Goal: Task Accomplishment & Management: Manage account settings

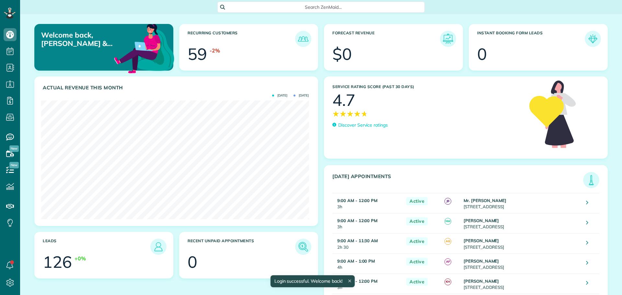
scroll to position [119, 267]
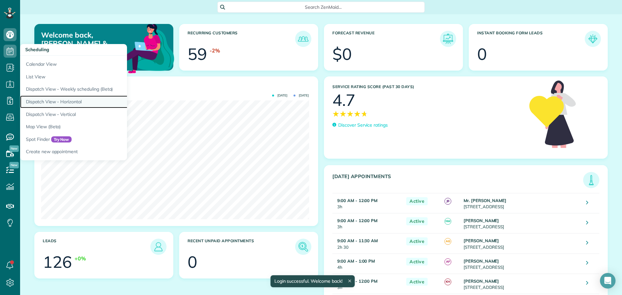
click at [55, 100] on link "Dispatch View - Horizontal" at bounding box center [101, 102] width 162 height 13
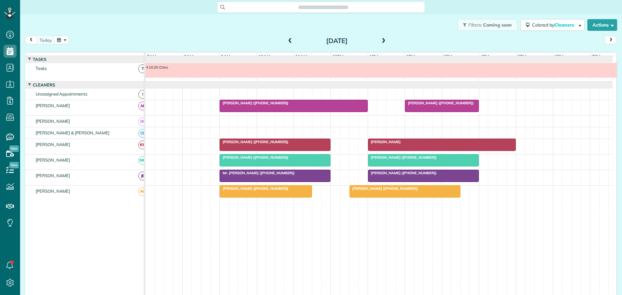
scroll to position [5, 0]
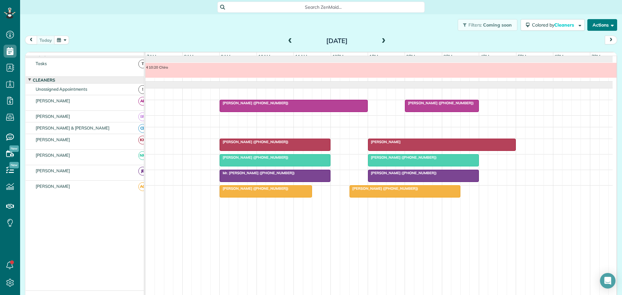
click at [594, 25] on button "Actions" at bounding box center [602, 25] width 30 height 12
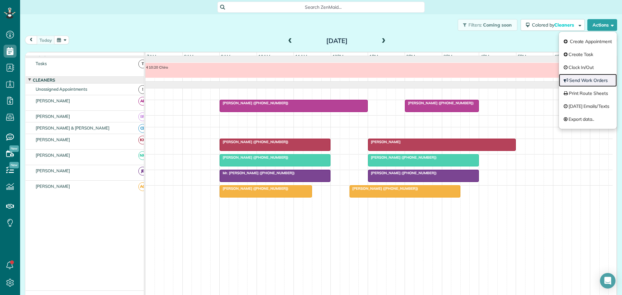
click at [584, 78] on link "Send Work Orders" at bounding box center [588, 80] width 58 height 13
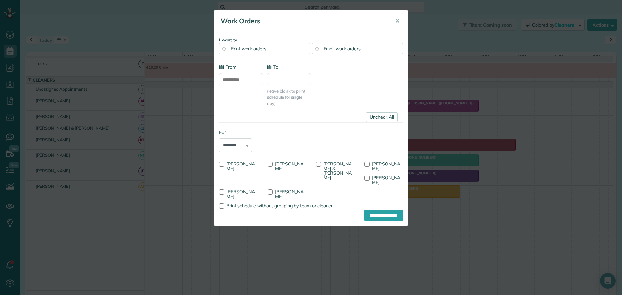
type input "**********"
click at [222, 163] on div at bounding box center [221, 164] width 5 height 5
click at [271, 163] on div at bounding box center [269, 164] width 5 height 5
click at [320, 163] on div at bounding box center [318, 164] width 5 height 5
click at [381, 210] on input "**********" at bounding box center [383, 216] width 39 height 12
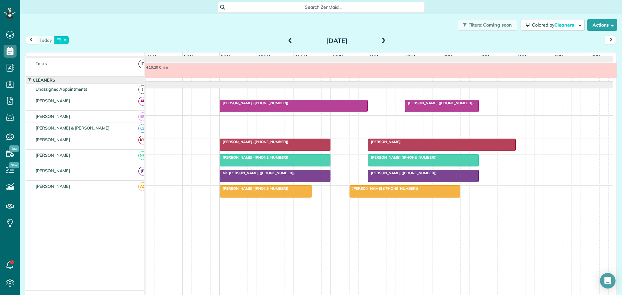
click at [64, 40] on button "button" at bounding box center [61, 40] width 15 height 9
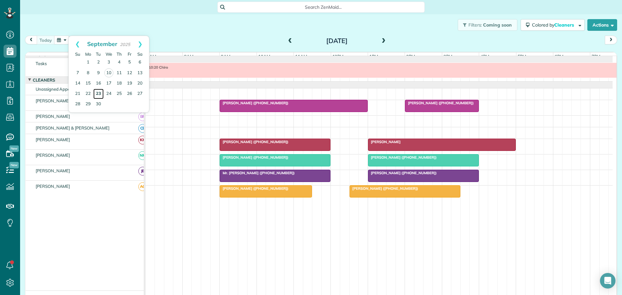
click at [99, 92] on link "23" at bounding box center [98, 94] width 10 height 10
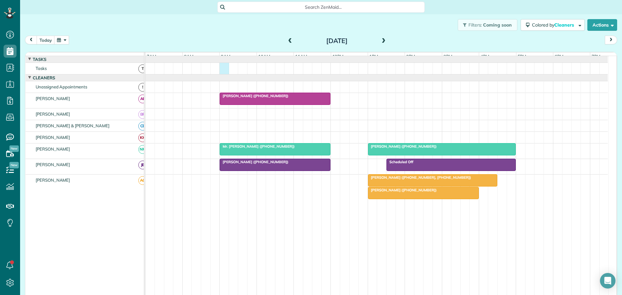
click at [226, 73] on div at bounding box center [376, 68] width 462 height 11
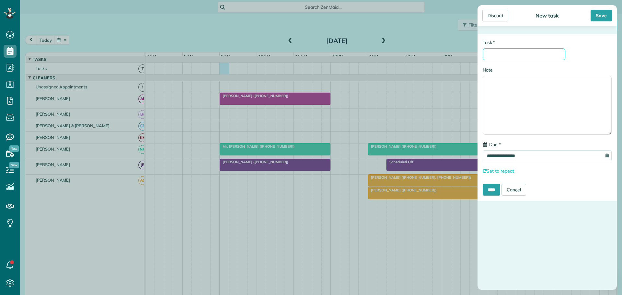
click at [492, 54] on input "* Task" at bounding box center [524, 54] width 83 height 12
type input "*********"
click at [493, 192] on input "****" at bounding box center [491, 190] width 17 height 12
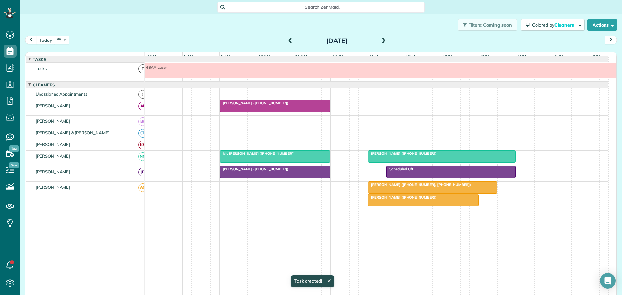
scroll to position [7, 0]
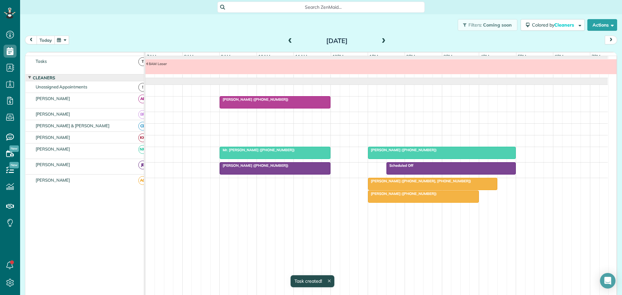
click at [47, 40] on button "today" at bounding box center [46, 40] width 18 height 9
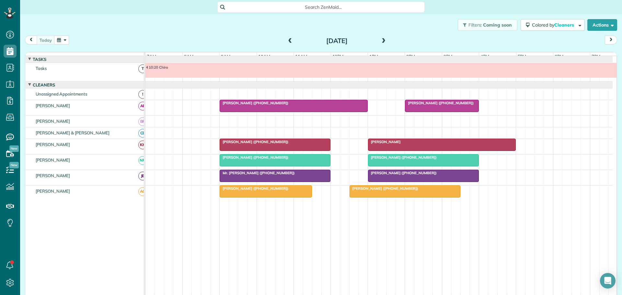
scroll to position [5, 0]
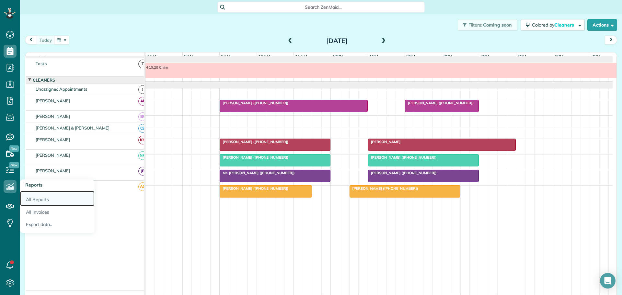
click at [45, 199] on link "All Reports" at bounding box center [57, 198] width 74 height 15
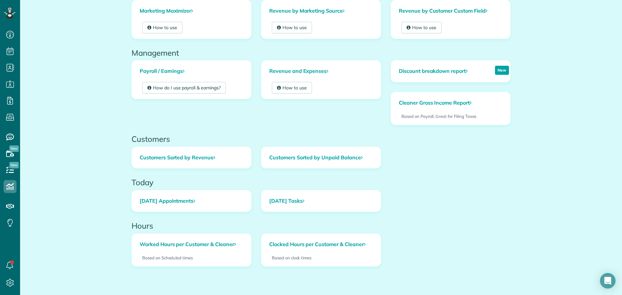
scroll to position [151, 0]
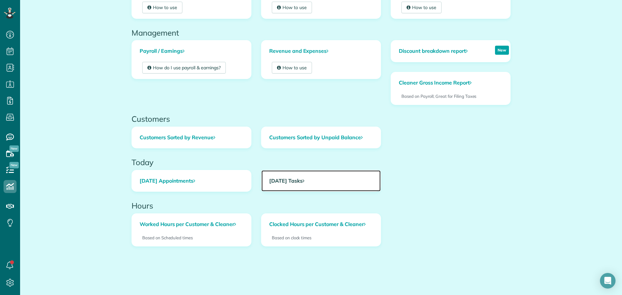
click at [279, 181] on link "Today's Tasks" at bounding box center [320, 180] width 119 height 21
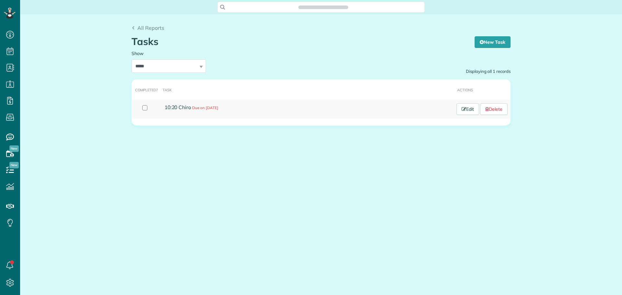
scroll to position [3, 3]
click at [201, 69] on select "**********" at bounding box center [168, 66] width 74 height 14
select select "********"
click at [131, 59] on select "**********" at bounding box center [168, 66] width 74 height 14
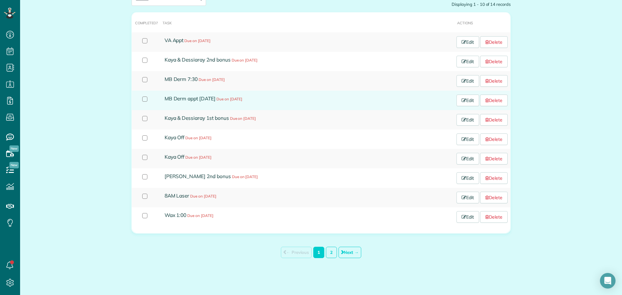
scroll to position [69, 0]
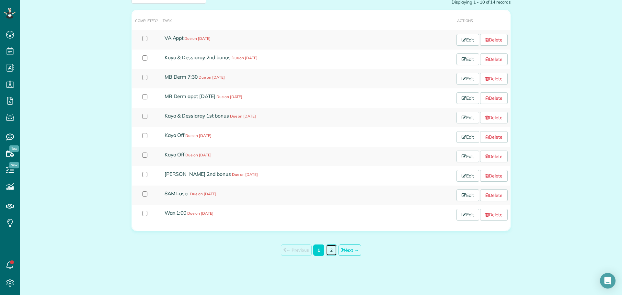
click at [330, 249] on link "2" at bounding box center [331, 250] width 11 height 11
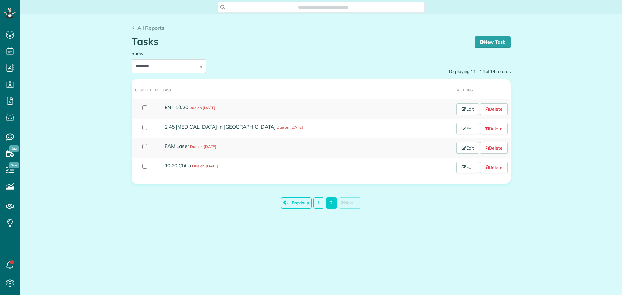
scroll to position [3, 3]
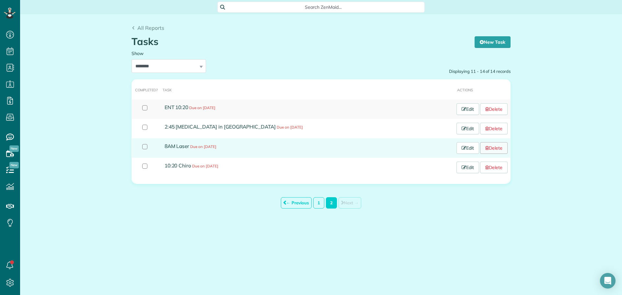
click at [496, 147] on link "Delete" at bounding box center [494, 148] width 28 height 12
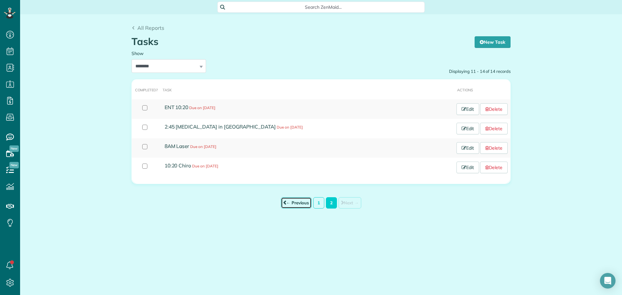
click at [300, 201] on link "← Previous" at bounding box center [296, 202] width 31 height 11
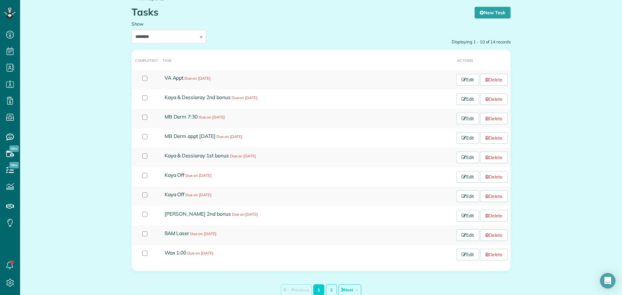
scroll to position [69, 0]
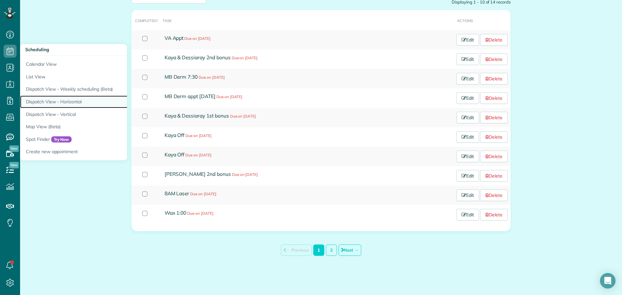
click at [63, 101] on link "Dispatch View - Horizontal" at bounding box center [101, 102] width 162 height 13
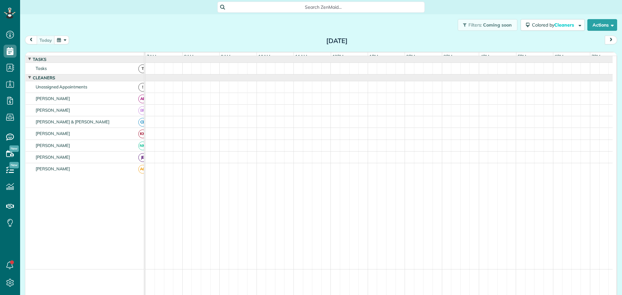
scroll to position [5, 0]
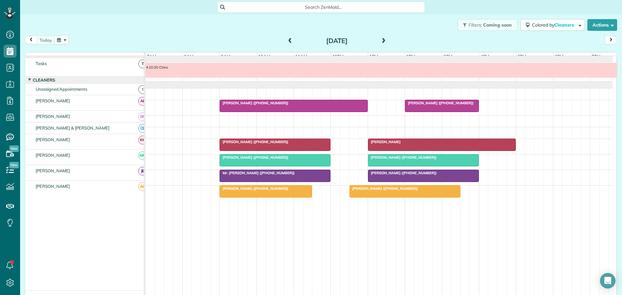
click at [65, 38] on button "button" at bounding box center [61, 40] width 15 height 9
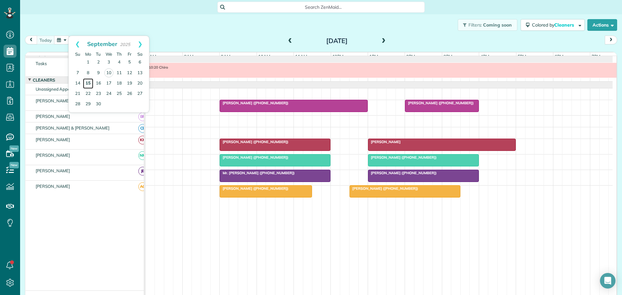
click at [89, 81] on link "15" at bounding box center [88, 83] width 10 height 10
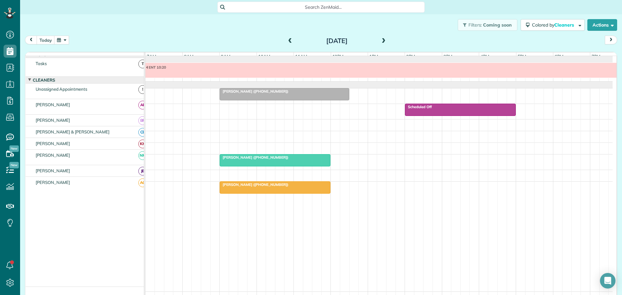
click at [158, 81] on div "ENT 10:20" at bounding box center [378, 72] width 467 height 18
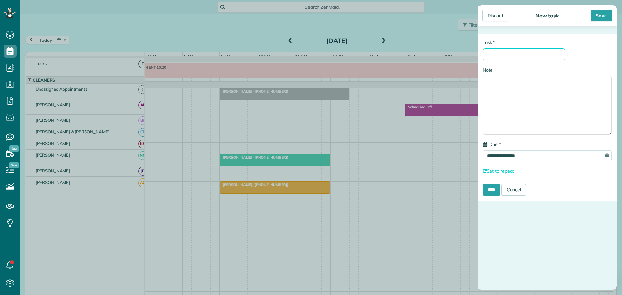
click at [501, 56] on input "* Task" at bounding box center [524, 54] width 83 height 12
type input "**********"
click at [491, 190] on input "****" at bounding box center [491, 190] width 17 height 12
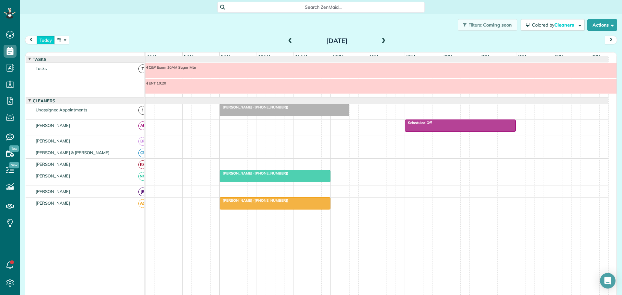
click at [45, 39] on button "today" at bounding box center [46, 40] width 18 height 9
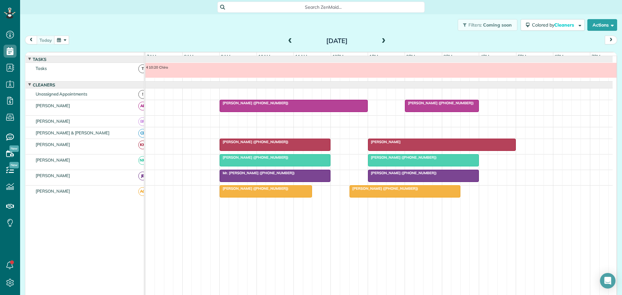
scroll to position [5, 0]
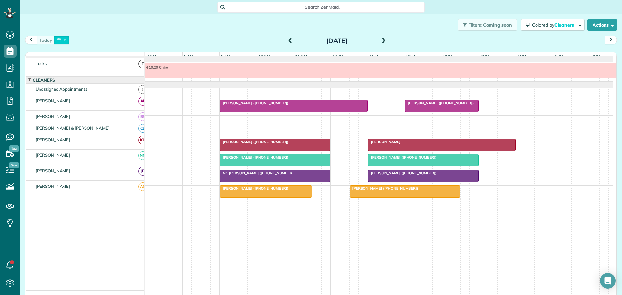
click at [67, 39] on button "button" at bounding box center [61, 40] width 15 height 9
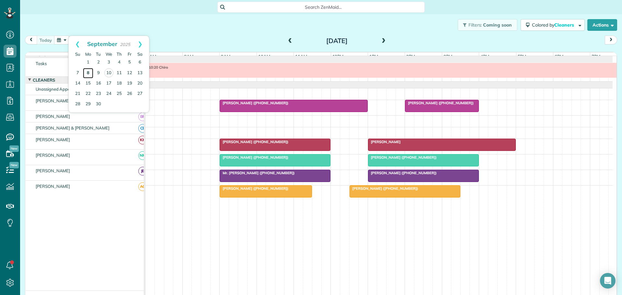
click at [88, 71] on link "8" at bounding box center [88, 73] width 10 height 10
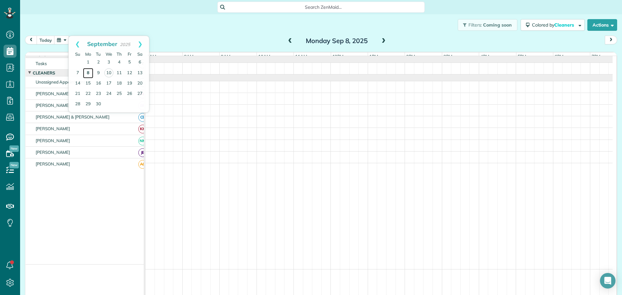
scroll to position [0, 0]
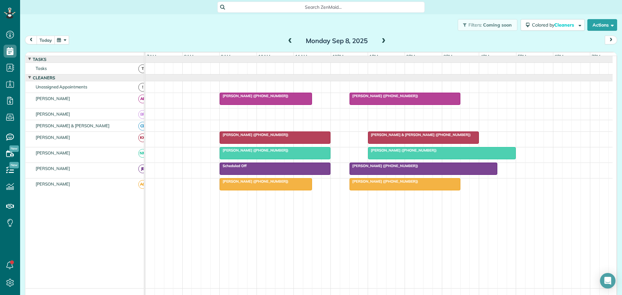
click at [44, 40] on button "today" at bounding box center [46, 40] width 18 height 9
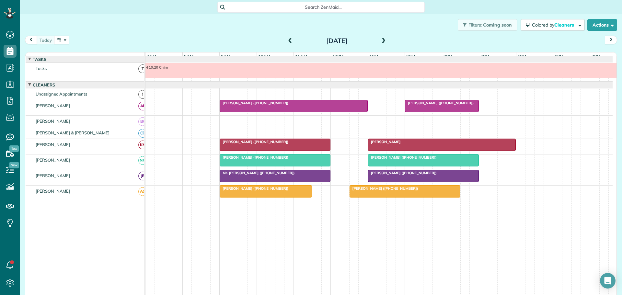
scroll to position [5, 0]
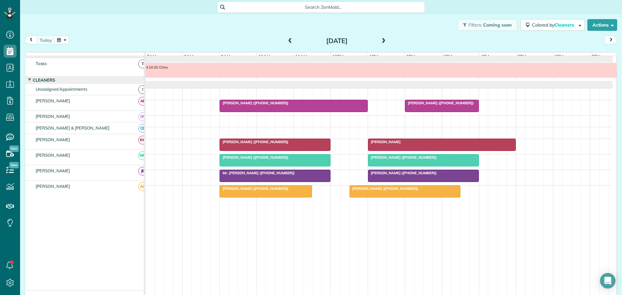
click at [381, 40] on span at bounding box center [383, 41] width 7 height 6
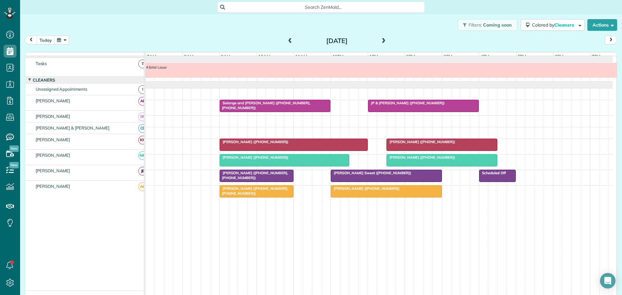
click at [288, 40] on span at bounding box center [290, 41] width 7 height 6
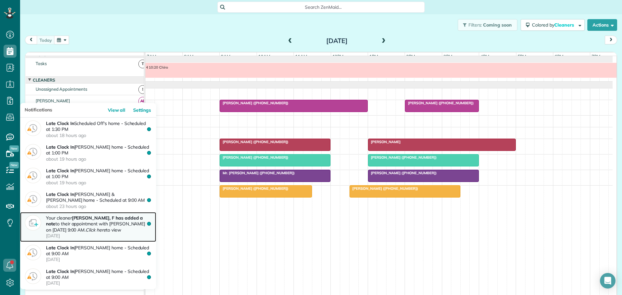
click at [85, 227] on em "Click here" at bounding box center [95, 230] width 20 height 6
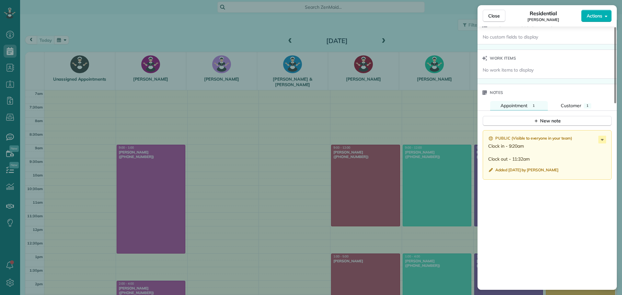
scroll to position [521, 0]
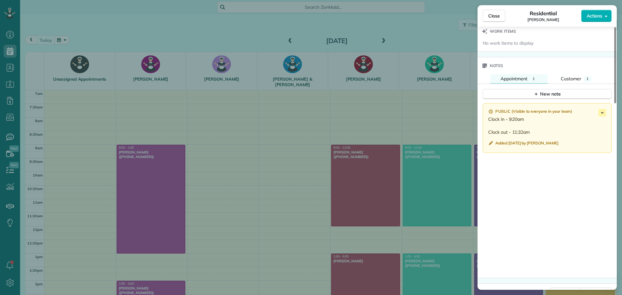
drag, startPoint x: 490, startPoint y: 16, endPoint x: 222, endPoint y: 36, distance: 269.2
click at [489, 16] on span "Close" at bounding box center [494, 16] width 12 height 6
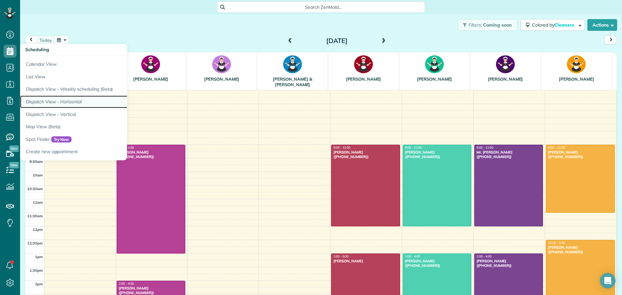
click at [59, 99] on link "Dispatch View - Horizontal" at bounding box center [101, 102] width 162 height 13
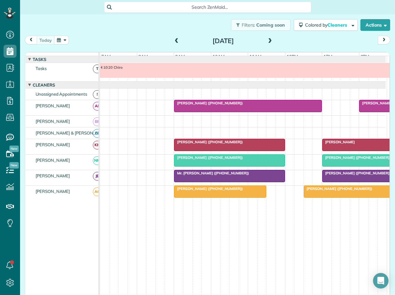
drag, startPoint x: 175, startPoint y: 39, endPoint x: 173, endPoint y: 43, distance: 4.8
click at [175, 39] on span at bounding box center [176, 41] width 7 height 6
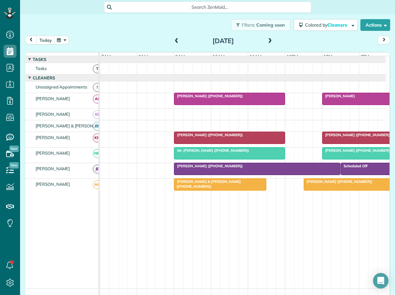
click at [244, 168] on div "[PERSON_NAME] ([PHONE_NUMBER])" at bounding box center [257, 166] width 163 height 5
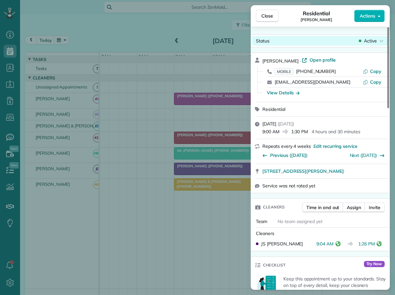
drag, startPoint x: 269, startPoint y: 16, endPoint x: 256, endPoint y: 40, distance: 27.7
click at [269, 16] on span "Close" at bounding box center [268, 16] width 12 height 6
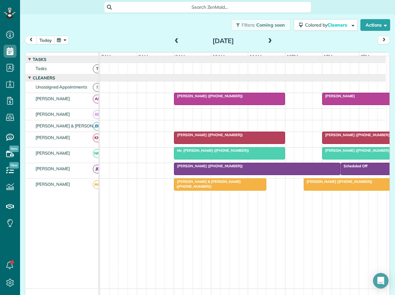
click at [339, 184] on span "[PERSON_NAME] ([PHONE_NUMBER])" at bounding box center [338, 181] width 69 height 5
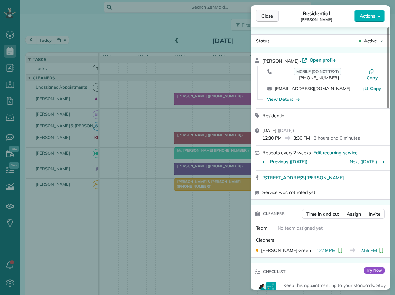
click at [266, 12] on button "Close" at bounding box center [267, 16] width 23 height 12
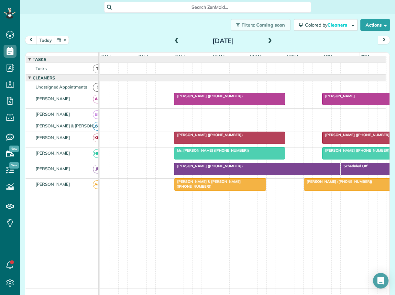
click at [354, 153] on span "[PERSON_NAME] ([PHONE_NUMBER])" at bounding box center [356, 150] width 69 height 5
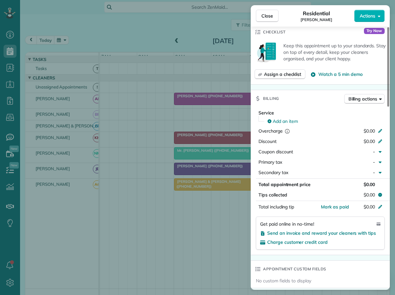
scroll to position [95, 0]
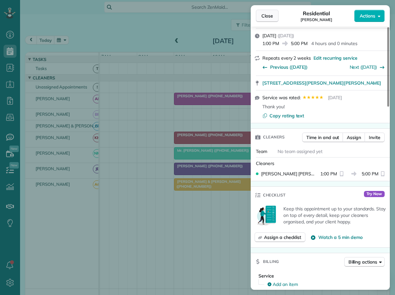
click at [267, 17] on span "Close" at bounding box center [268, 16] width 12 height 6
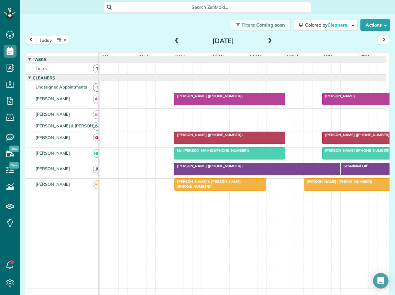
click at [216, 153] on span "Mr. [PERSON_NAME] ([PHONE_NUMBER])" at bounding box center [211, 150] width 75 height 5
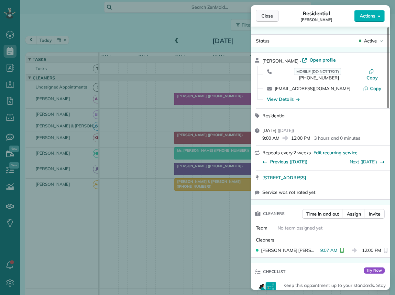
click at [270, 17] on span "Close" at bounding box center [268, 16] width 12 height 6
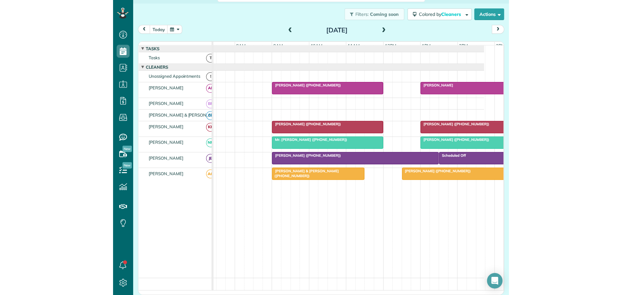
scroll to position [0, 17]
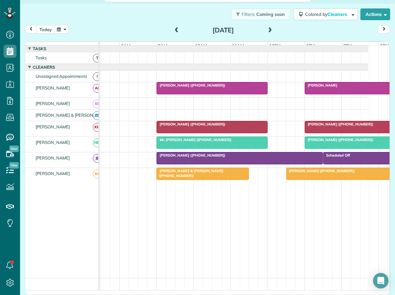
click at [187, 87] on span "[PERSON_NAME] ([PHONE_NUMBER])" at bounding box center [190, 85] width 69 height 5
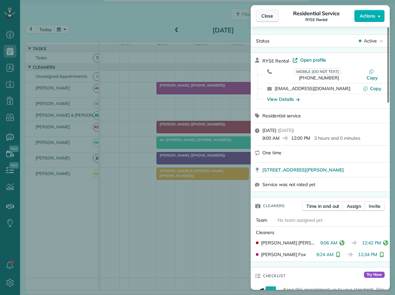
click at [267, 16] on span "Close" at bounding box center [268, 16] width 12 height 6
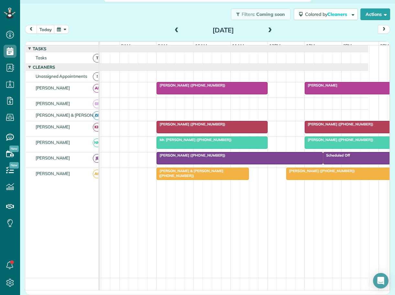
click at [336, 87] on div "[PERSON_NAME]" at bounding box center [365, 85] width 116 height 5
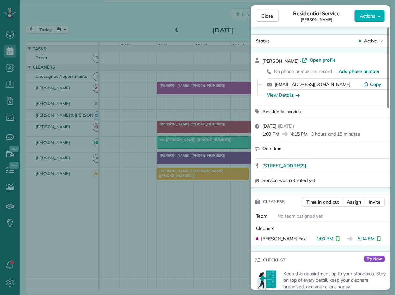
drag, startPoint x: 266, startPoint y: 16, endPoint x: 284, endPoint y: 27, distance: 21.7
click at [266, 16] on span "Close" at bounding box center [268, 16] width 12 height 6
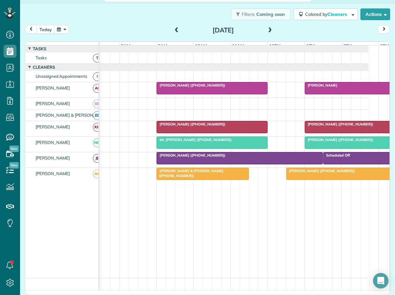
click at [316, 126] on span "[PERSON_NAME] ([PHONE_NUMBER])" at bounding box center [339, 124] width 69 height 5
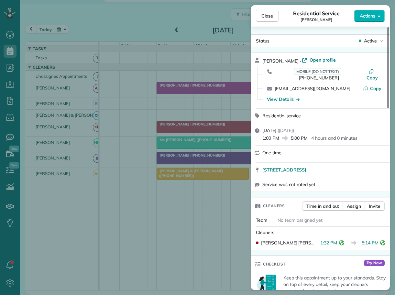
drag, startPoint x: 267, startPoint y: 17, endPoint x: 356, endPoint y: 51, distance: 95.0
click at [267, 17] on span "Close" at bounding box center [268, 16] width 12 height 6
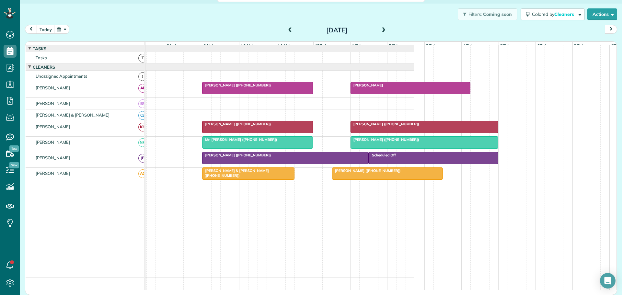
scroll to position [295, 20]
click at [40, 30] on button "today" at bounding box center [46, 29] width 18 height 9
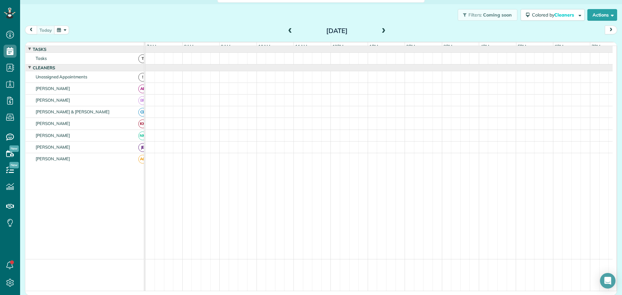
scroll to position [5, 0]
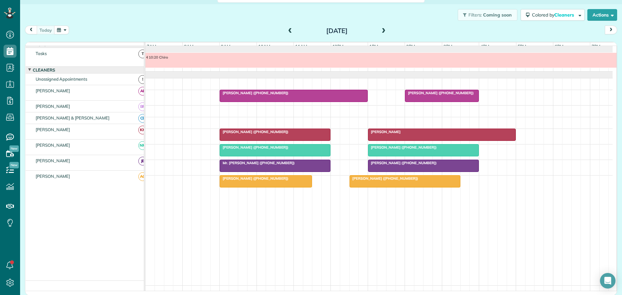
click at [261, 150] on span "[PERSON_NAME] ([PHONE_NUMBER])" at bounding box center [253, 147] width 69 height 5
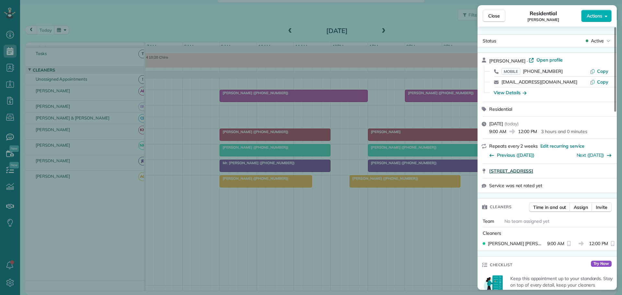
click at [533, 170] on span "[STREET_ADDRESS]" at bounding box center [511, 171] width 44 height 6
click at [499, 16] on span "Close" at bounding box center [494, 16] width 12 height 6
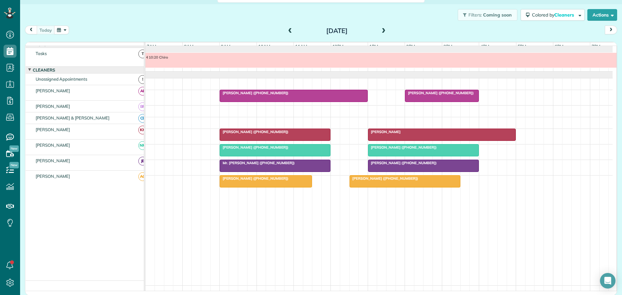
click at [249, 181] on span "[PERSON_NAME] ([PHONE_NUMBER])" at bounding box center [253, 178] width 69 height 5
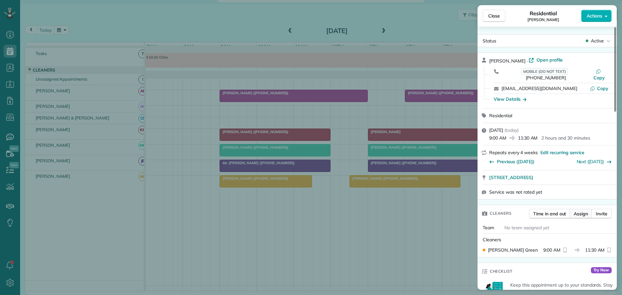
click at [581, 211] on span "Assign" at bounding box center [581, 214] width 14 height 6
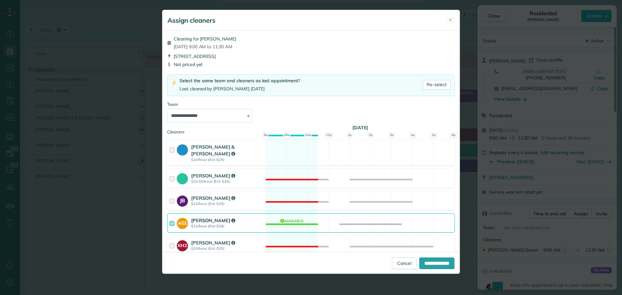
click at [170, 217] on div at bounding box center [172, 223] width 7 height 12
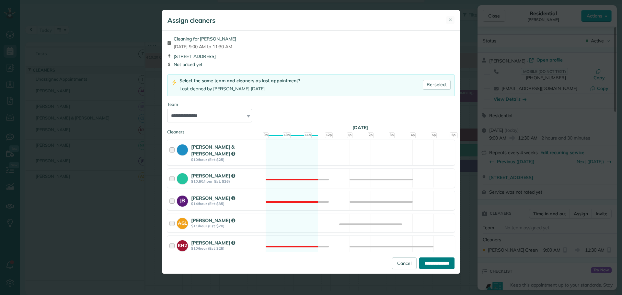
click at [430, 262] on input "**********" at bounding box center [436, 263] width 35 height 12
type input "**********"
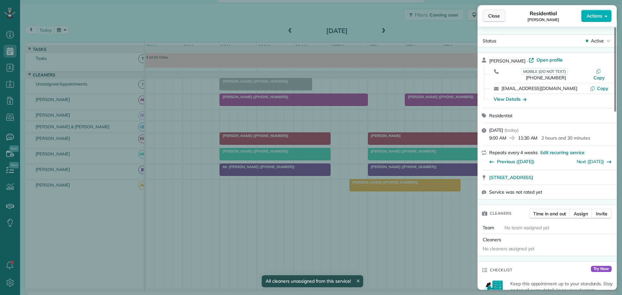
click at [498, 15] on span "Close" at bounding box center [494, 16] width 12 height 6
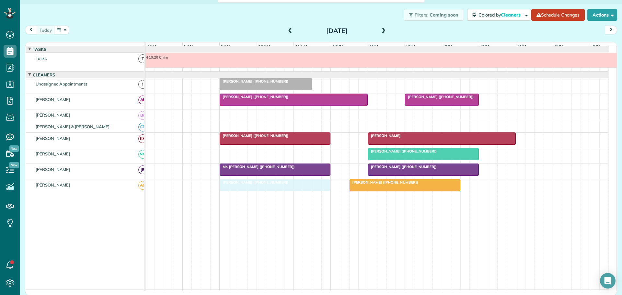
drag, startPoint x: 245, startPoint y: 156, endPoint x: 245, endPoint y: 184, distance: 27.9
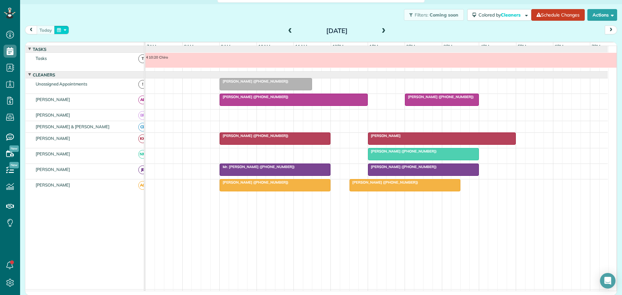
click at [63, 29] on button "button" at bounding box center [61, 30] width 15 height 9
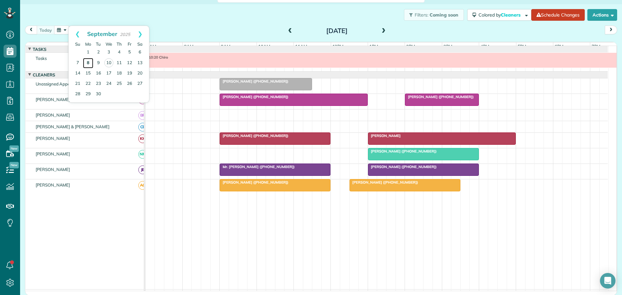
click at [87, 63] on link "8" at bounding box center [88, 63] width 10 height 10
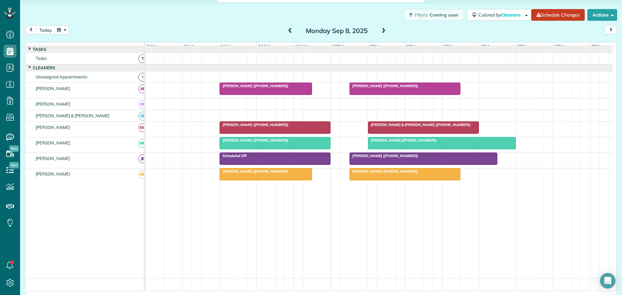
click at [47, 26] on button "today" at bounding box center [46, 30] width 18 height 9
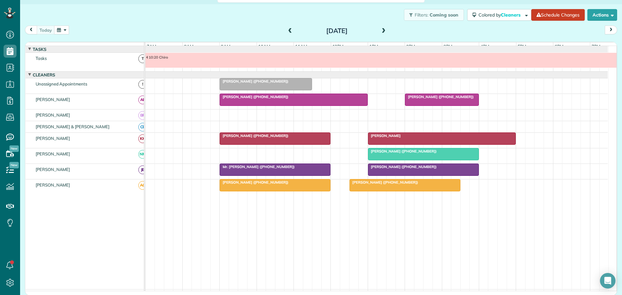
scroll to position [4, 0]
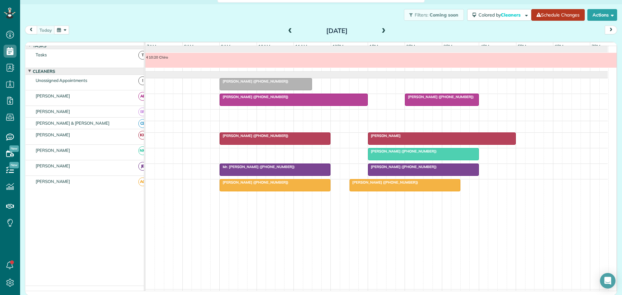
click at [541, 16] on link "Schedule Changes" at bounding box center [557, 15] width 53 height 12
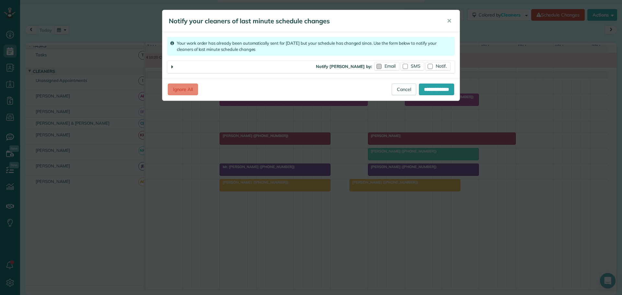
click at [378, 66] on div at bounding box center [378, 66] width 5 height 5
click at [430, 89] on input "**********" at bounding box center [436, 90] width 35 height 12
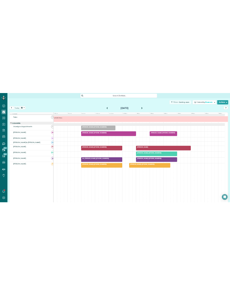
scroll to position [295, 20]
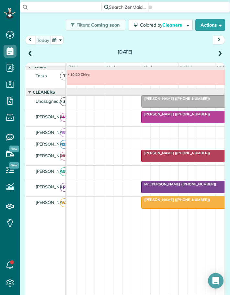
click at [29, 53] on span at bounding box center [30, 54] width 7 height 6
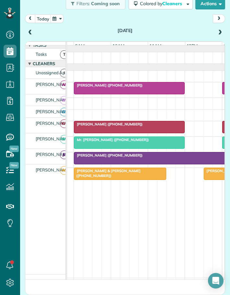
scroll to position [0, 69]
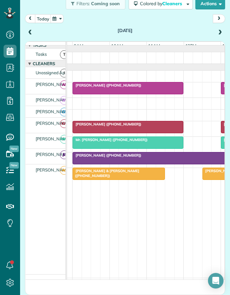
click at [106, 87] on span "[PERSON_NAME] ([PHONE_NUMBER])" at bounding box center [106, 85] width 69 height 5
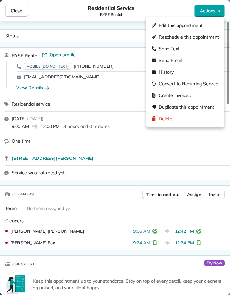
click at [210, 9] on span "Actions" at bounding box center [208, 10] width 16 height 6
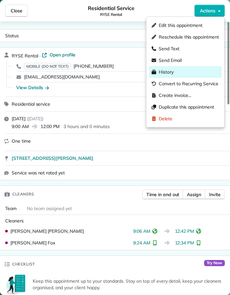
click at [172, 71] on span "History" at bounding box center [166, 72] width 15 height 6
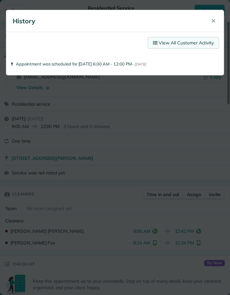
click at [173, 41] on link "View All Customer Activity" at bounding box center [183, 43] width 71 height 12
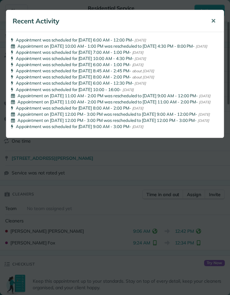
click at [216, 19] on span "✕" at bounding box center [213, 20] width 5 height 7
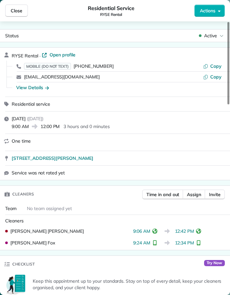
drag, startPoint x: 17, startPoint y: 9, endPoint x: 152, endPoint y: 134, distance: 183.8
click at [17, 10] on span "Close" at bounding box center [17, 10] width 12 height 6
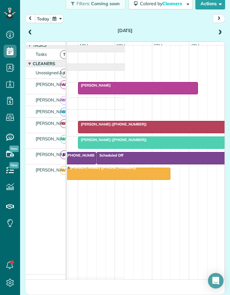
scroll to position [0, 204]
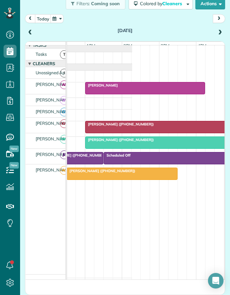
click at [100, 87] on span "[PERSON_NAME]" at bounding box center [101, 85] width 33 height 5
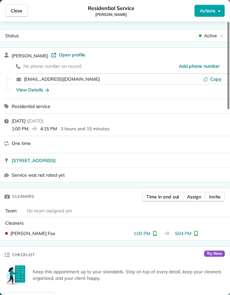
click at [210, 9] on span "Actions" at bounding box center [208, 10] width 16 height 6
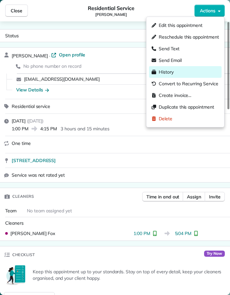
click at [168, 72] on span "History" at bounding box center [166, 72] width 15 height 6
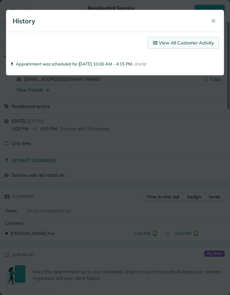
click at [171, 41] on link "View All Customer Activity" at bounding box center [183, 43] width 71 height 12
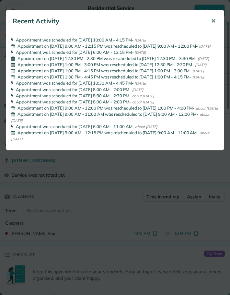
drag, startPoint x: 213, startPoint y: 18, endPoint x: 196, endPoint y: 23, distance: 17.4
click at [212, 18] on span "✕" at bounding box center [213, 20] width 5 height 7
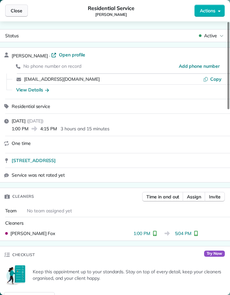
click at [18, 8] on span "Close" at bounding box center [17, 10] width 12 height 6
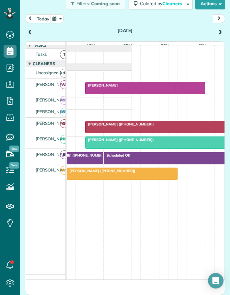
click at [156, 126] on div "[PERSON_NAME] ([PHONE_NUMBER])" at bounding box center [159, 124] width 144 height 5
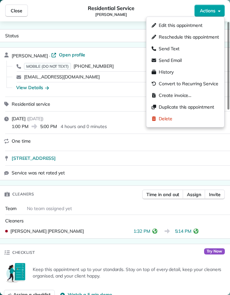
click at [210, 7] on button "Actions" at bounding box center [209, 11] width 30 height 12
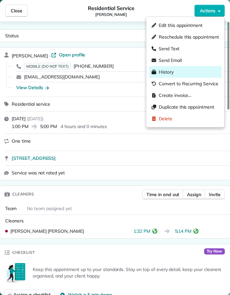
click at [168, 71] on span "History" at bounding box center [166, 72] width 15 height 6
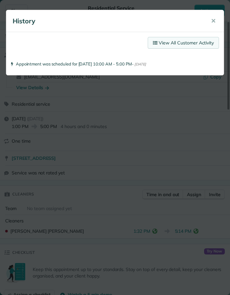
click at [184, 41] on link "View All Customer Activity" at bounding box center [183, 43] width 71 height 12
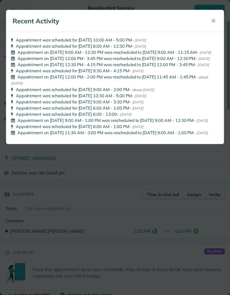
drag, startPoint x: 215, startPoint y: 20, endPoint x: 99, endPoint y: 18, distance: 115.9
click at [215, 20] on span "✕" at bounding box center [213, 20] width 5 height 7
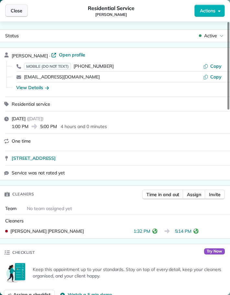
click at [17, 12] on span "Close" at bounding box center [17, 10] width 12 height 6
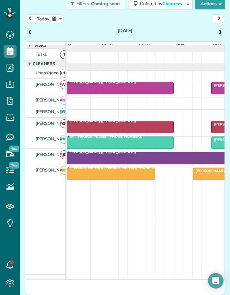
scroll to position [0, 64]
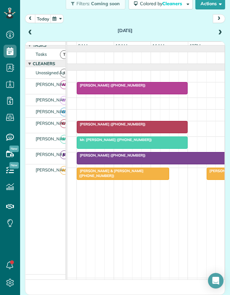
click at [110, 173] on span "[PERSON_NAME] & [PERSON_NAME] ([PHONE_NUMBER])" at bounding box center [109, 172] width 67 height 9
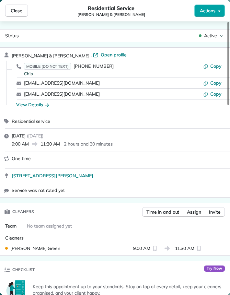
click at [209, 8] on span "Actions" at bounding box center [208, 10] width 16 height 6
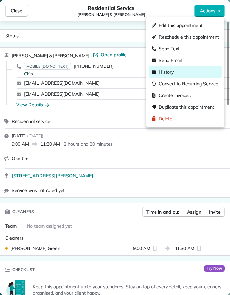
click at [171, 72] on span "History" at bounding box center [166, 72] width 15 height 6
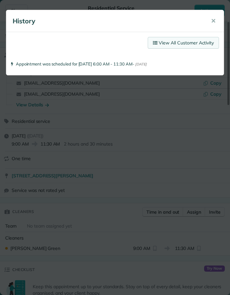
click at [185, 44] on link "View All Customer Activity" at bounding box center [183, 43] width 71 height 12
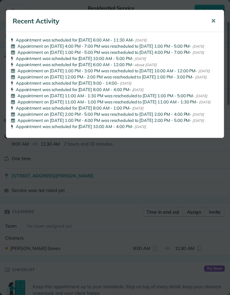
click at [213, 18] on span "✕" at bounding box center [213, 20] width 5 height 7
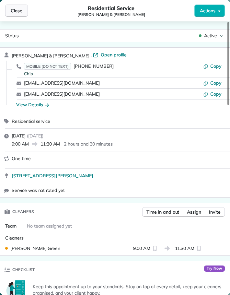
click at [19, 9] on span "Close" at bounding box center [17, 10] width 12 height 6
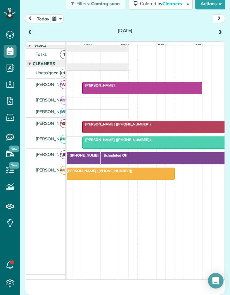
scroll to position [0, 190]
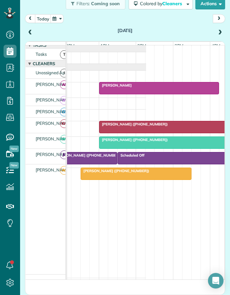
click at [117, 59] on div at bounding box center [11, 57] width 269 height 11
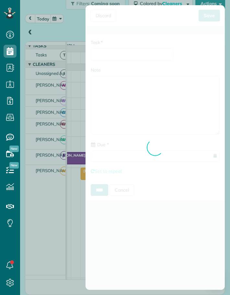
type input "**********"
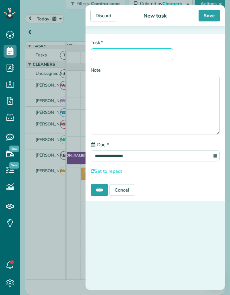
click at [122, 57] on input "* Task" at bounding box center [132, 54] width 83 height 12
type input "**********"
click at [106, 191] on input "****" at bounding box center [99, 190] width 17 height 12
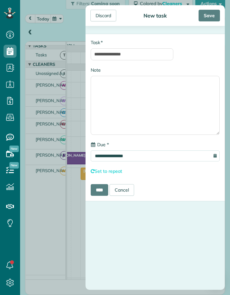
scroll to position [21, 0]
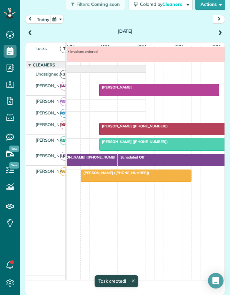
click at [29, 33] on span at bounding box center [30, 33] width 7 height 6
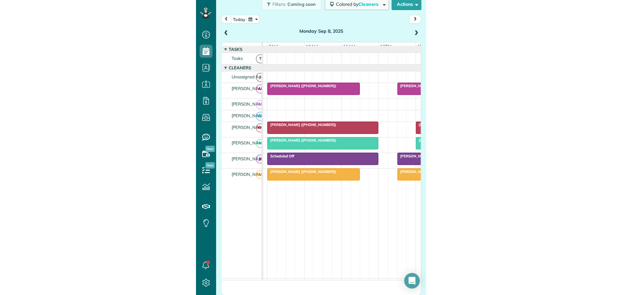
scroll to position [295, 20]
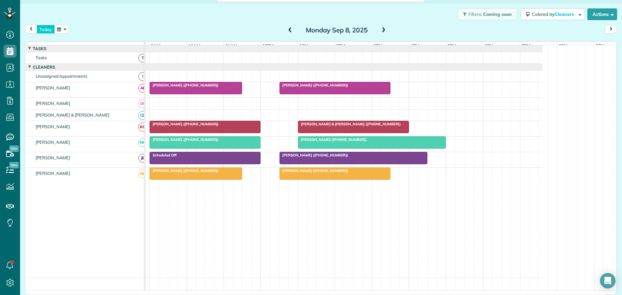
click at [49, 27] on button "today" at bounding box center [46, 29] width 18 height 9
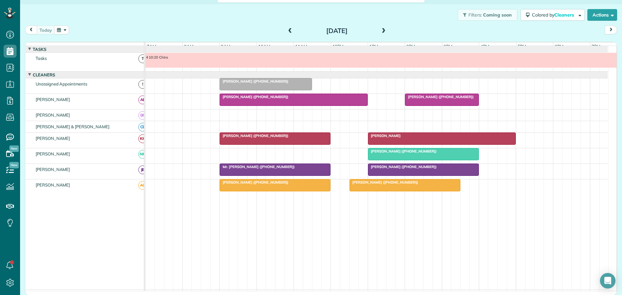
scroll to position [4, 0]
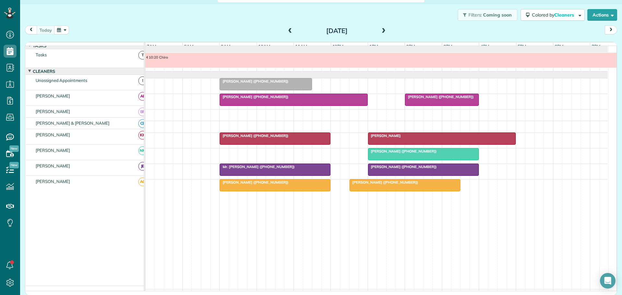
click at [263, 136] on span "[PERSON_NAME] ([PHONE_NUMBER])" at bounding box center [253, 135] width 69 height 5
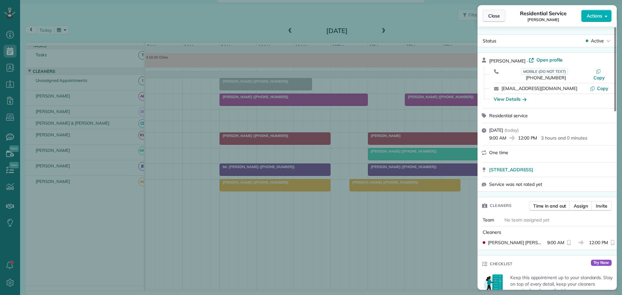
click at [493, 16] on span "Close" at bounding box center [494, 16] width 12 height 6
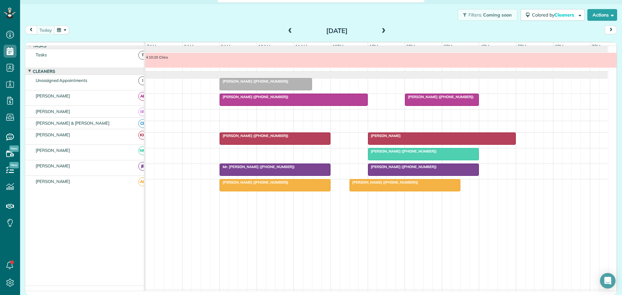
click at [265, 184] on span "[PERSON_NAME] ([PHONE_NUMBER])" at bounding box center [253, 182] width 69 height 5
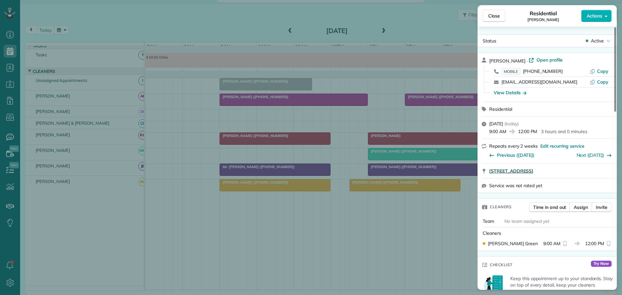
click at [533, 168] on span "[STREET_ADDRESS]" at bounding box center [511, 171] width 44 height 6
click at [492, 17] on span "Close" at bounding box center [494, 16] width 12 height 6
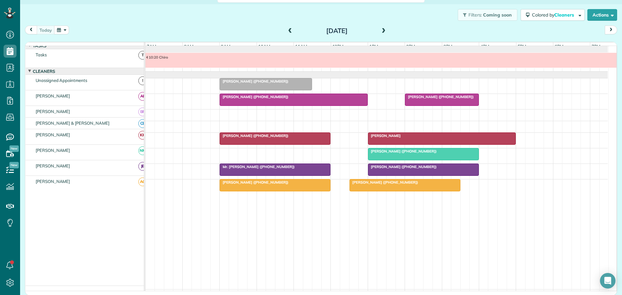
click at [271, 185] on span "[PERSON_NAME] ([PHONE_NUMBER])" at bounding box center [253, 182] width 69 height 5
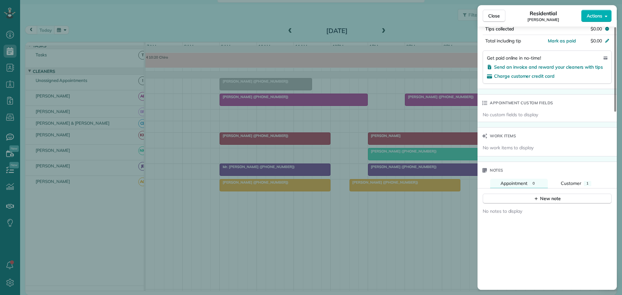
scroll to position [389, 0]
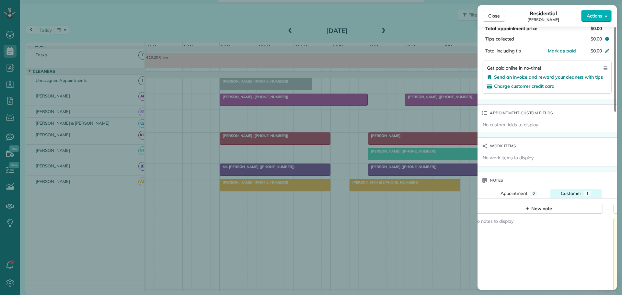
click at [571, 193] on span "Customer" at bounding box center [571, 193] width 20 height 6
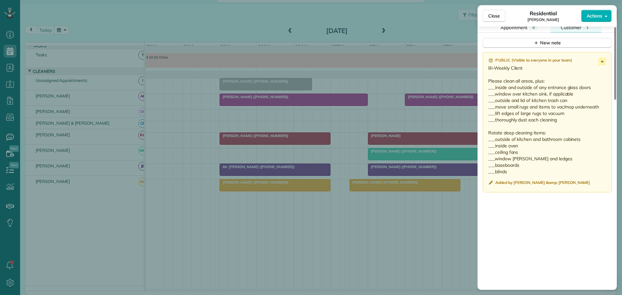
scroll to position [583, 0]
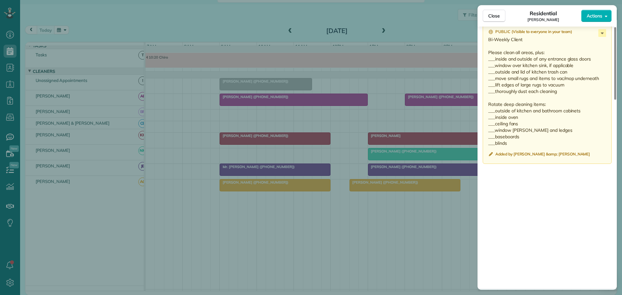
drag, startPoint x: 492, startPoint y: 18, endPoint x: 466, endPoint y: 116, distance: 101.3
click at [492, 20] on button "Close" at bounding box center [494, 16] width 23 height 12
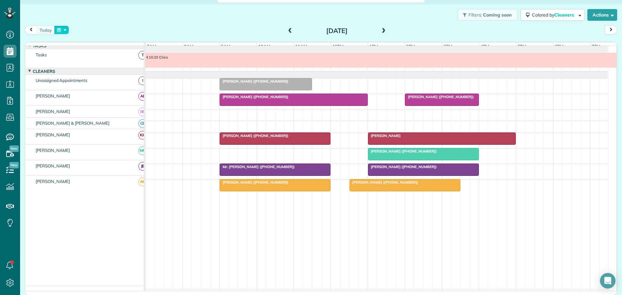
click at [68, 28] on button "button" at bounding box center [61, 30] width 15 height 9
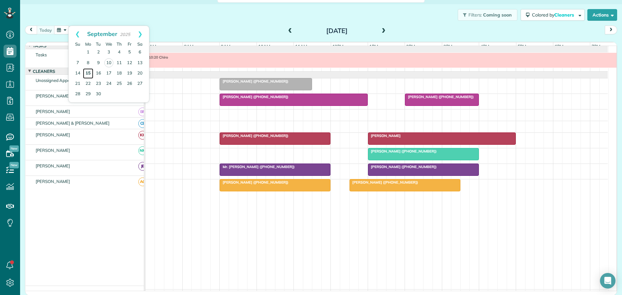
click at [89, 72] on link "15" at bounding box center [88, 73] width 10 height 10
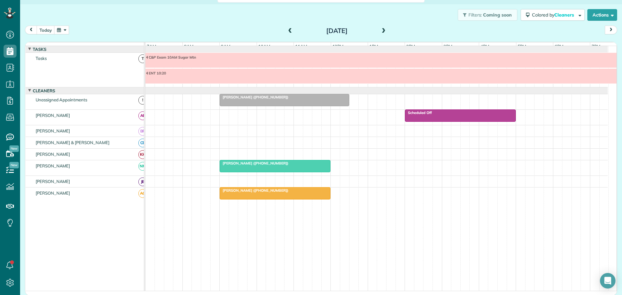
click at [161, 75] on span "ENT 10:20" at bounding box center [155, 73] width 21 height 5
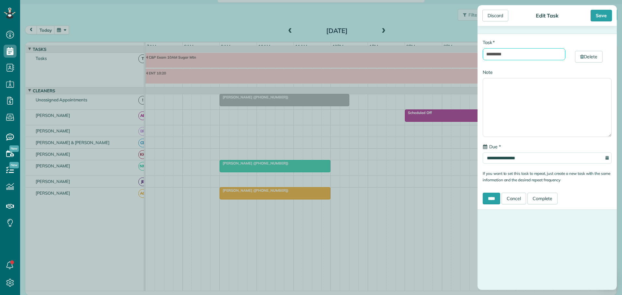
drag, startPoint x: 497, startPoint y: 54, endPoint x: 516, endPoint y: 54, distance: 18.8
click at [516, 54] on input "*********" at bounding box center [524, 54] width 83 height 12
type input "********"
click at [503, 158] on input "**********" at bounding box center [547, 158] width 129 height 11
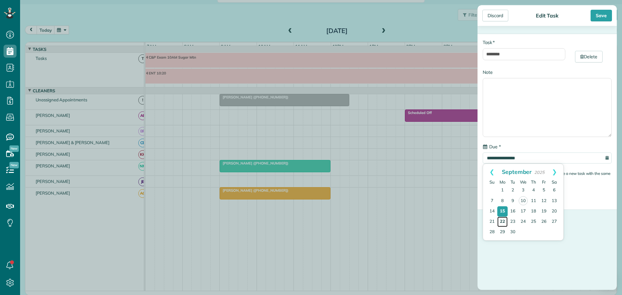
click at [502, 221] on link "22" at bounding box center [502, 222] width 10 height 10
type input "**********"
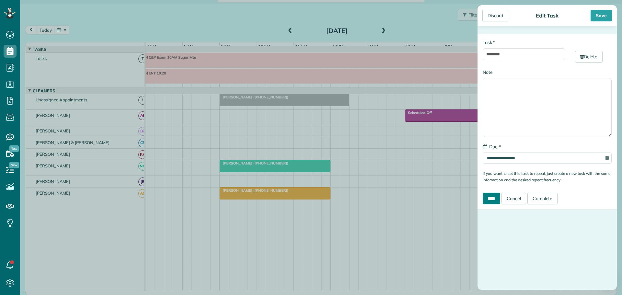
click at [493, 197] on input "****" at bounding box center [491, 199] width 17 height 12
